Goal: Task Accomplishment & Management: Manage account settings

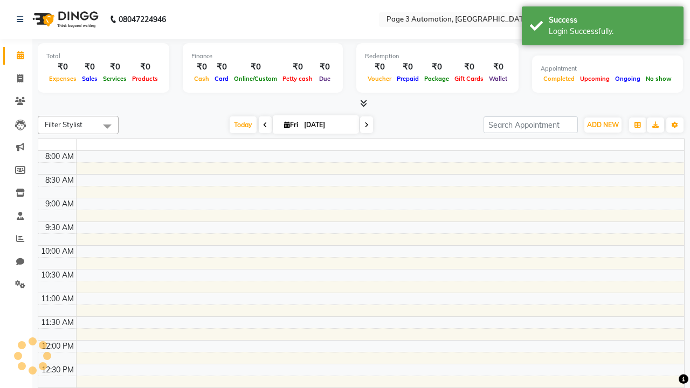
select select "en"
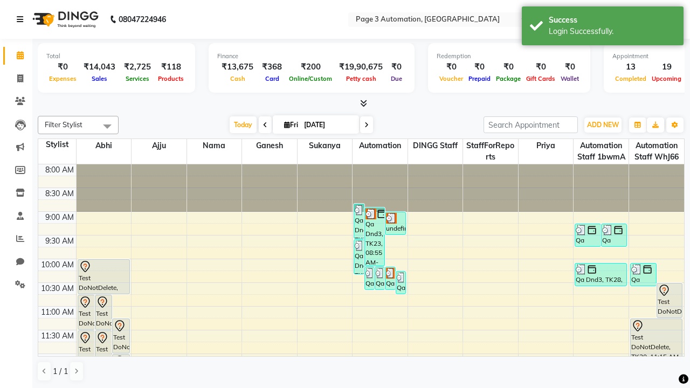
click at [22, 19] on icon at bounding box center [20, 20] width 6 height 8
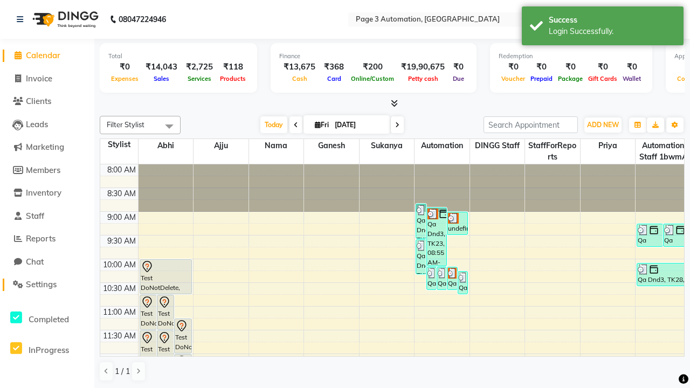
click at [47, 285] on span "Settings" at bounding box center [41, 284] width 31 height 10
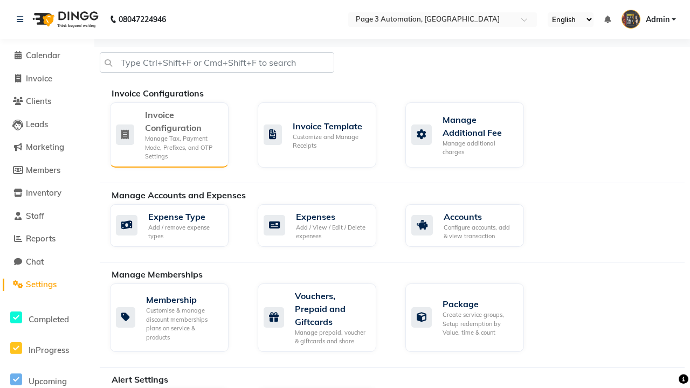
click at [169, 134] on div "Manage Tax, Payment Mode, Prefixes, and OTP Settings" at bounding box center [182, 147] width 75 height 27
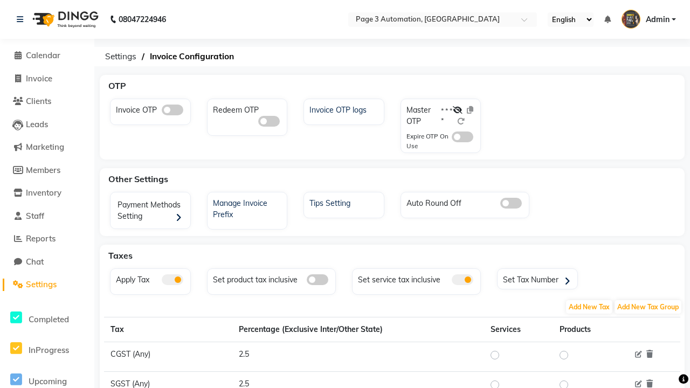
click at [463, 280] on span at bounding box center [463, 280] width 22 height 11
click at [452, 282] on input "checkbox" at bounding box center [452, 282] width 0 height 0
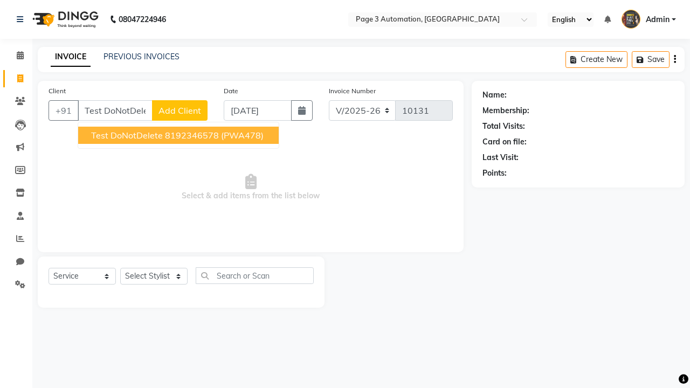
select select "2774"
select select "service"
click at [180, 135] on ngb-highlight "8192346578" at bounding box center [192, 135] width 54 height 11
type input "8192346578"
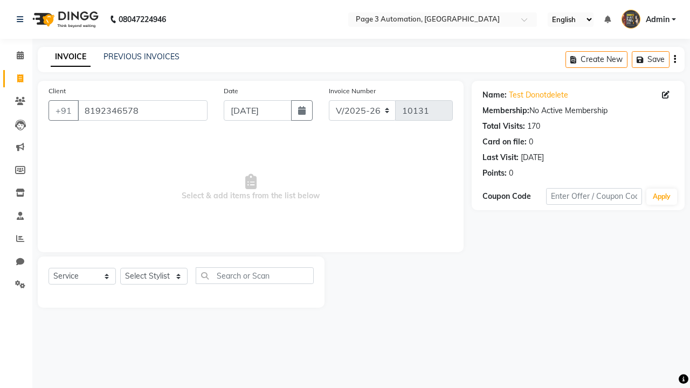
select select "712"
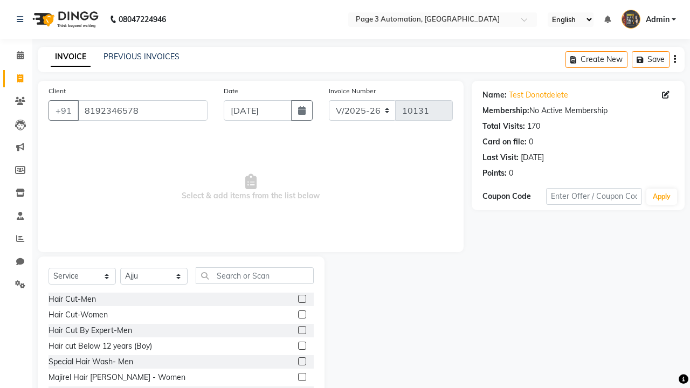
click at [301, 331] on label at bounding box center [302, 330] width 8 height 8
click at [301, 331] on input "checkbox" at bounding box center [301, 330] width 7 height 7
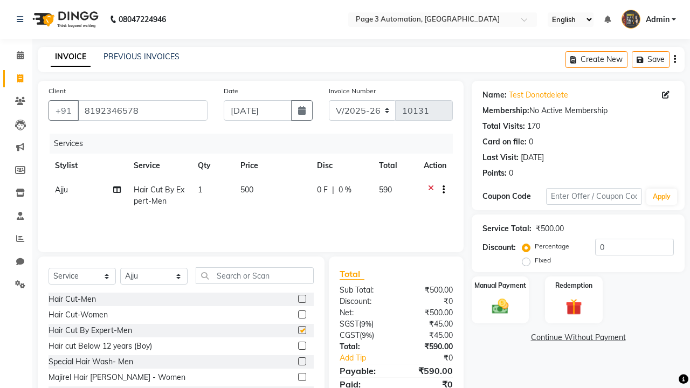
checkbox input "false"
click at [22, 19] on icon at bounding box center [20, 20] width 6 height 8
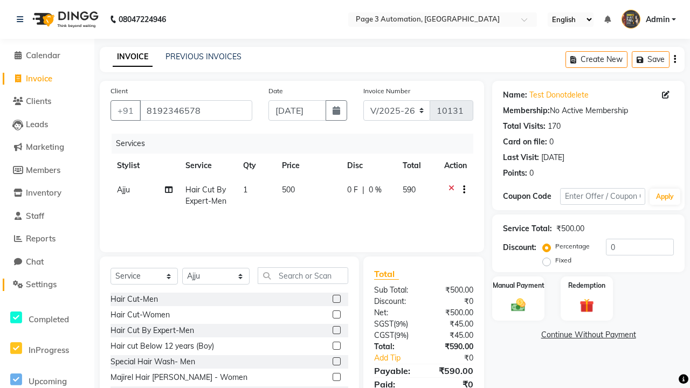
click at [47, 285] on span "Settings" at bounding box center [41, 284] width 31 height 10
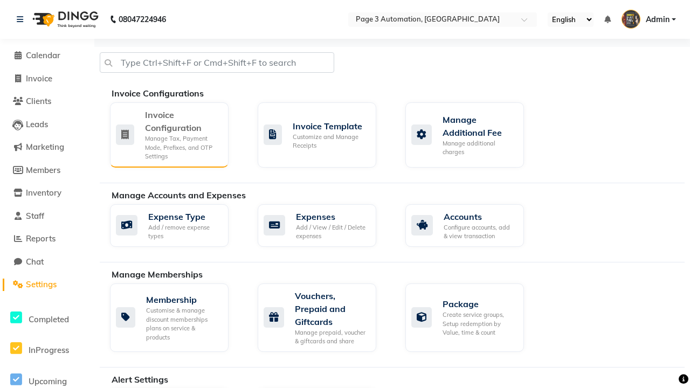
click at [169, 134] on div "Manage Tax, Payment Mode, Prefixes, and OTP Settings" at bounding box center [182, 147] width 75 height 27
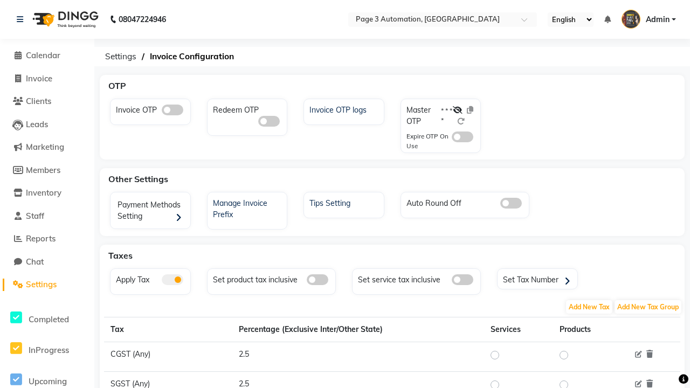
click at [463, 280] on span at bounding box center [463, 280] width 22 height 11
click at [452, 282] on input "checkbox" at bounding box center [452, 282] width 0 height 0
